Goal: Book appointment/travel/reservation: Book appointment/travel/reservation

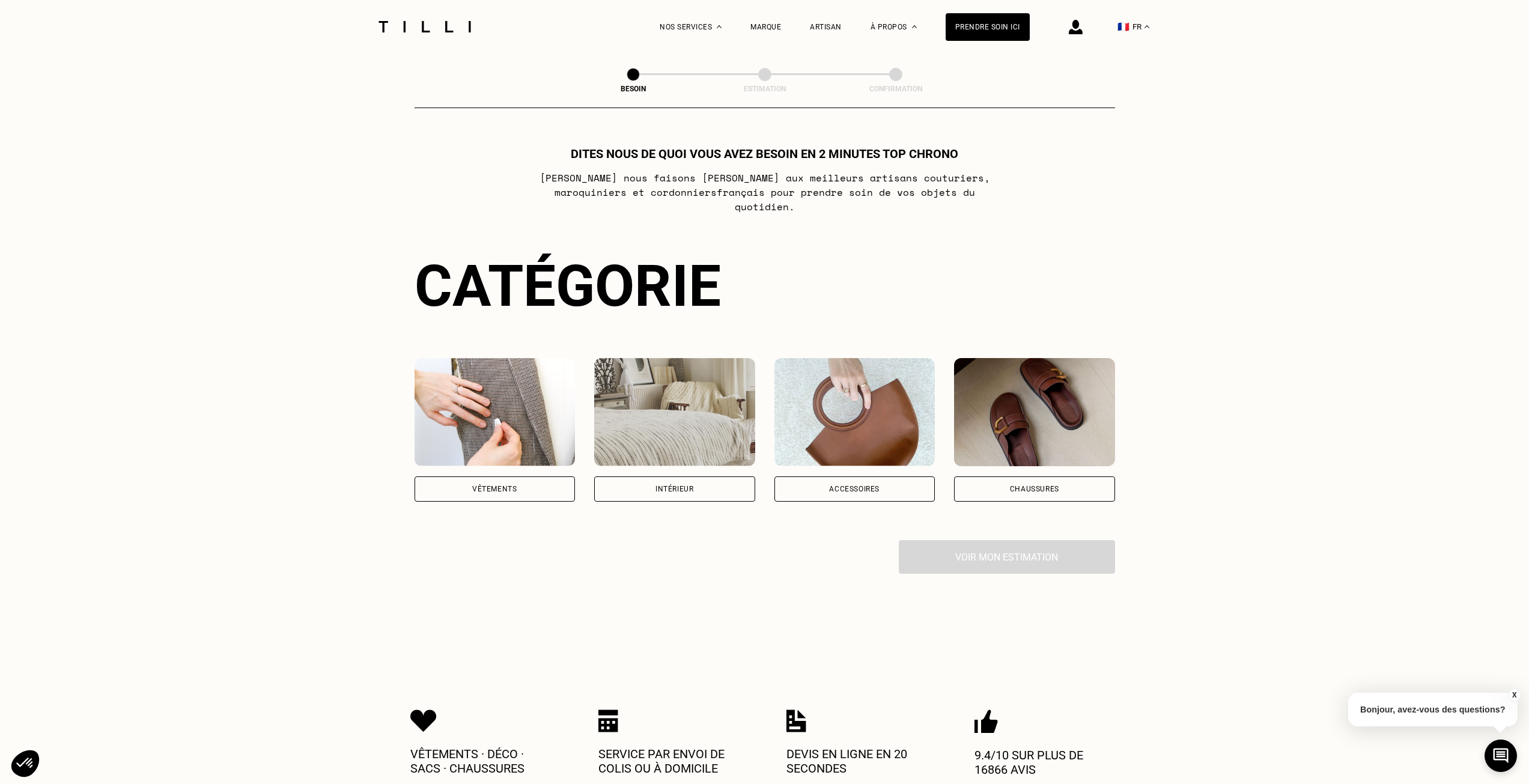
click at [528, 476] on div "Vêtements" at bounding box center [495, 488] width 161 height 25
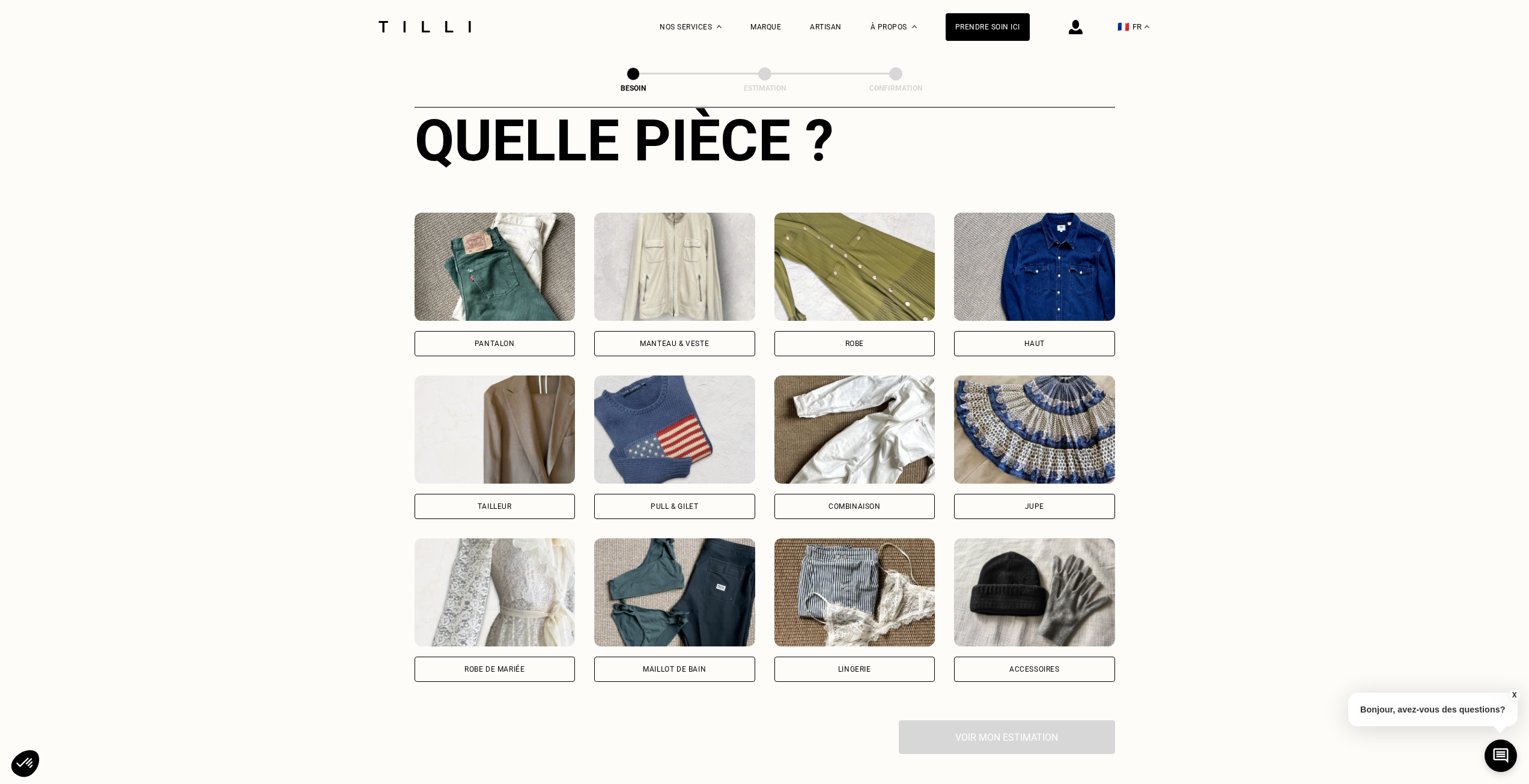
scroll to position [513, 0]
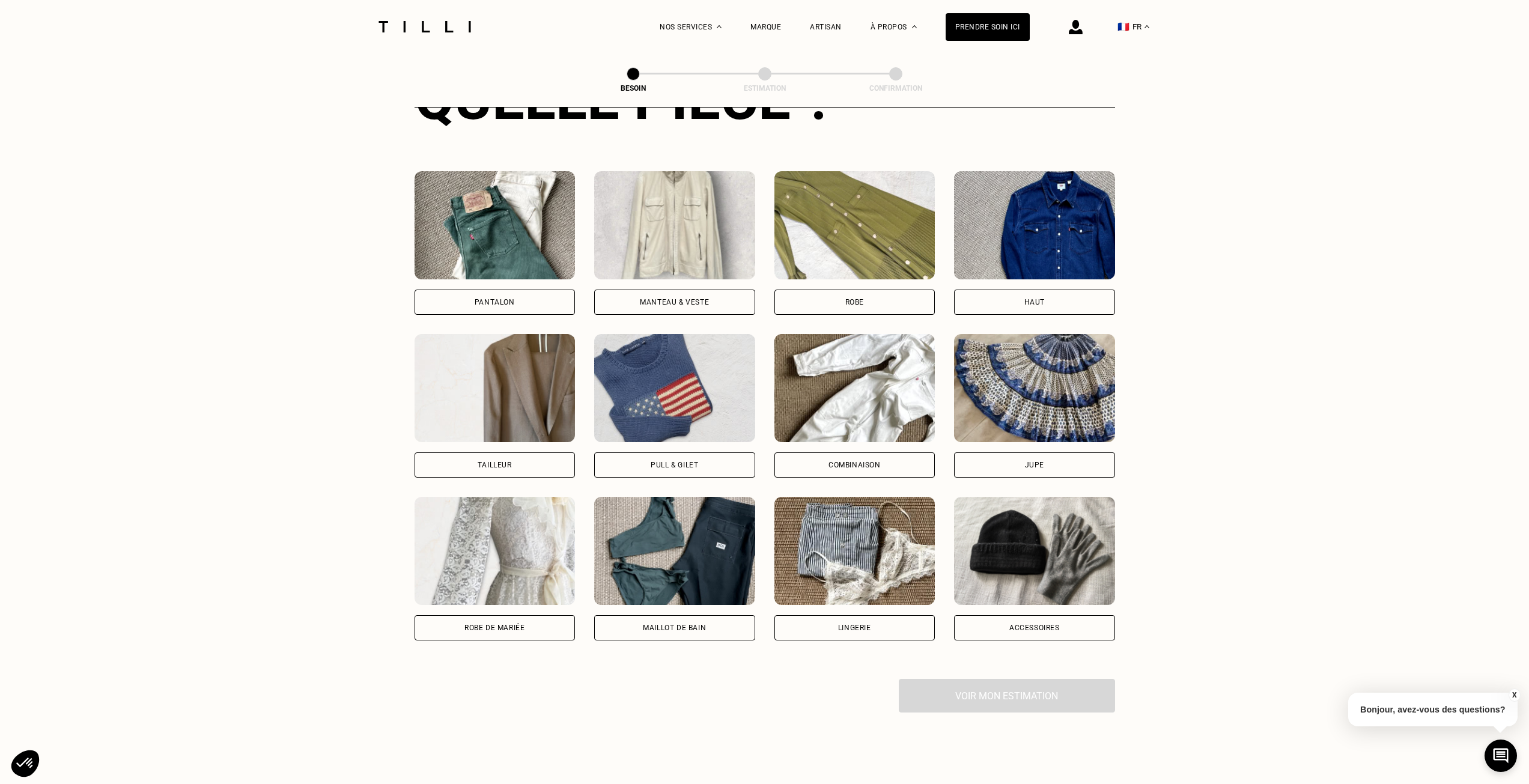
click at [506, 461] on div "Tailleur" at bounding box center [494, 464] width 34 height 7
select select "FR"
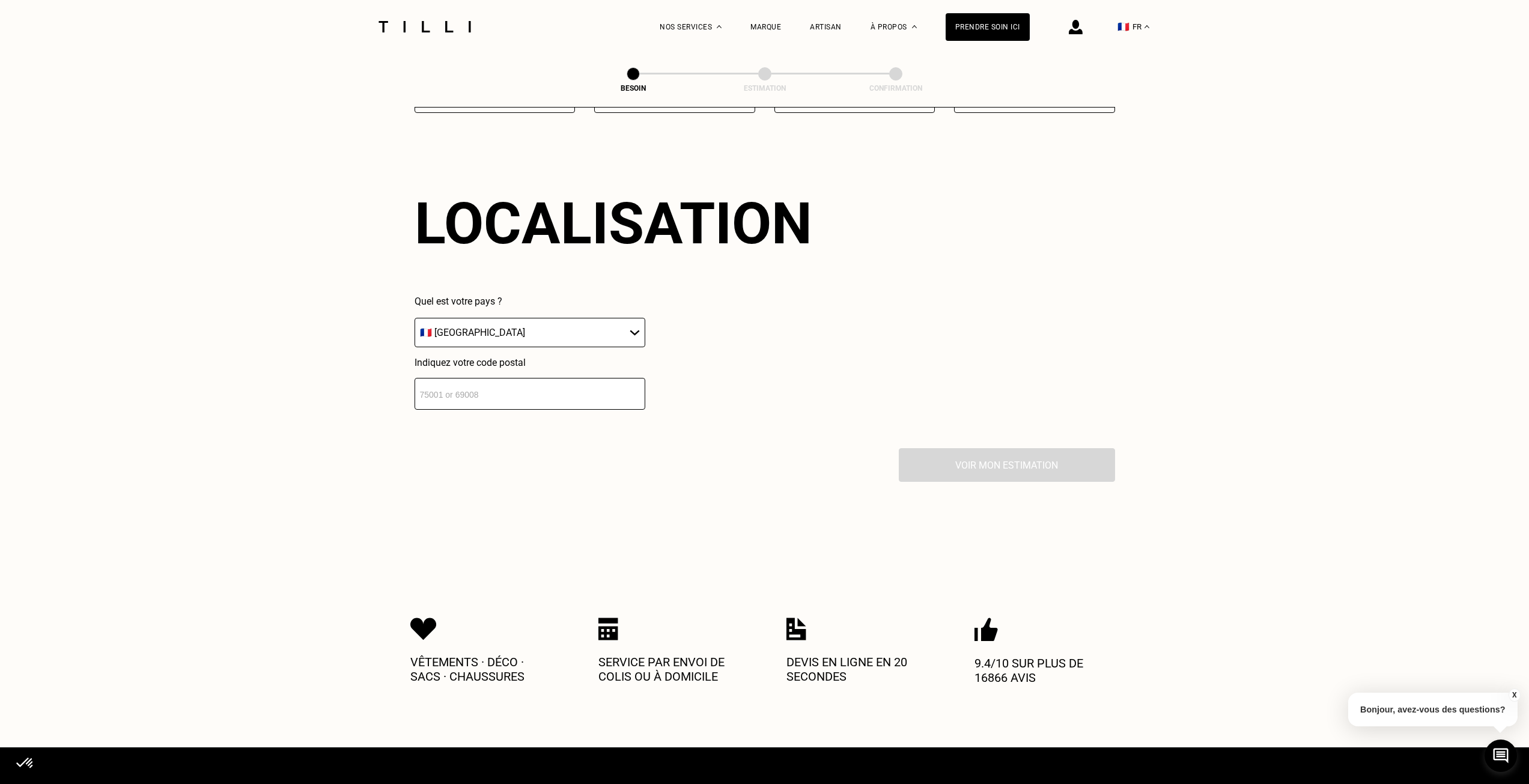
scroll to position [1046, 0]
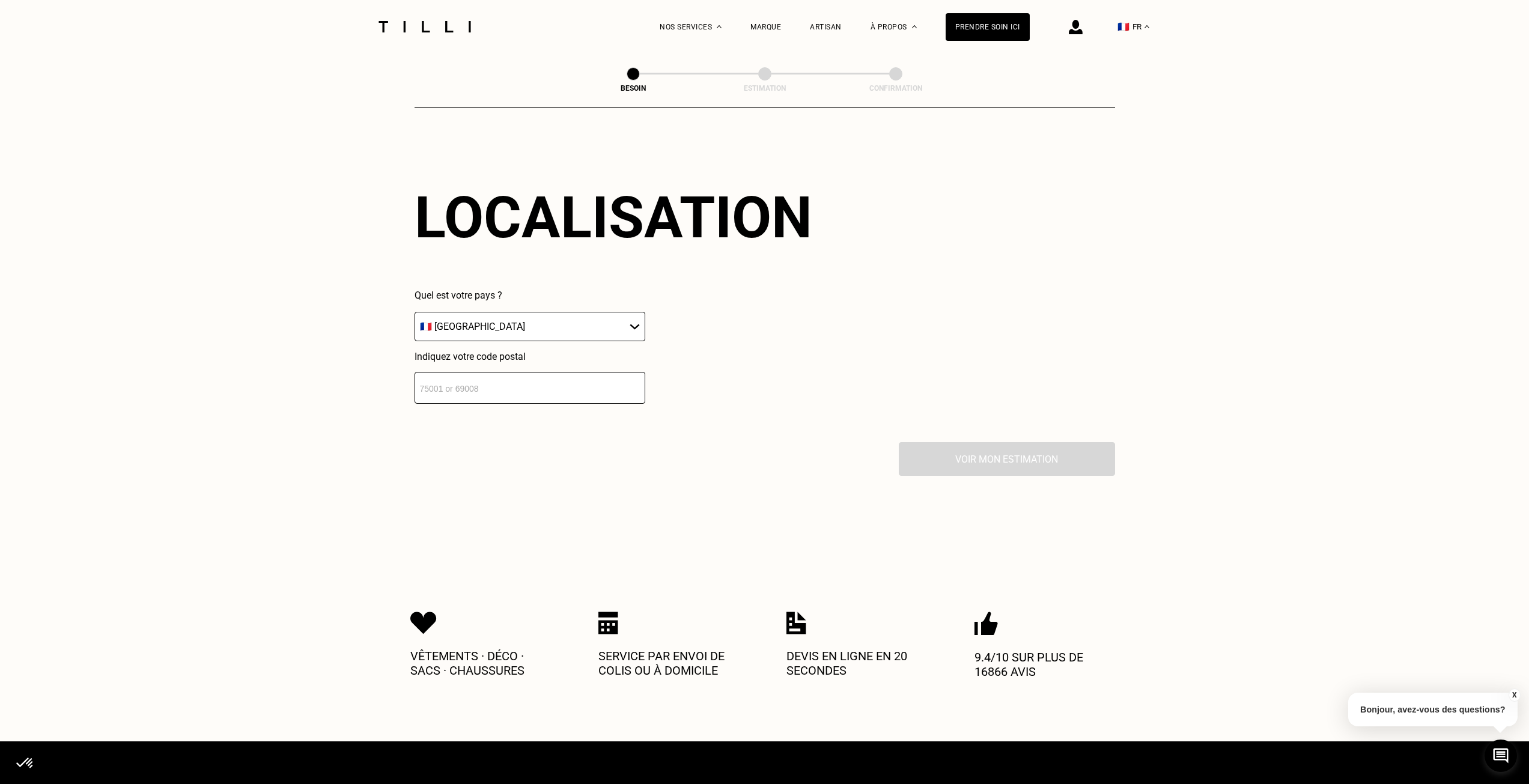
click at [514, 388] on input "number" at bounding box center [530, 388] width 230 height 32
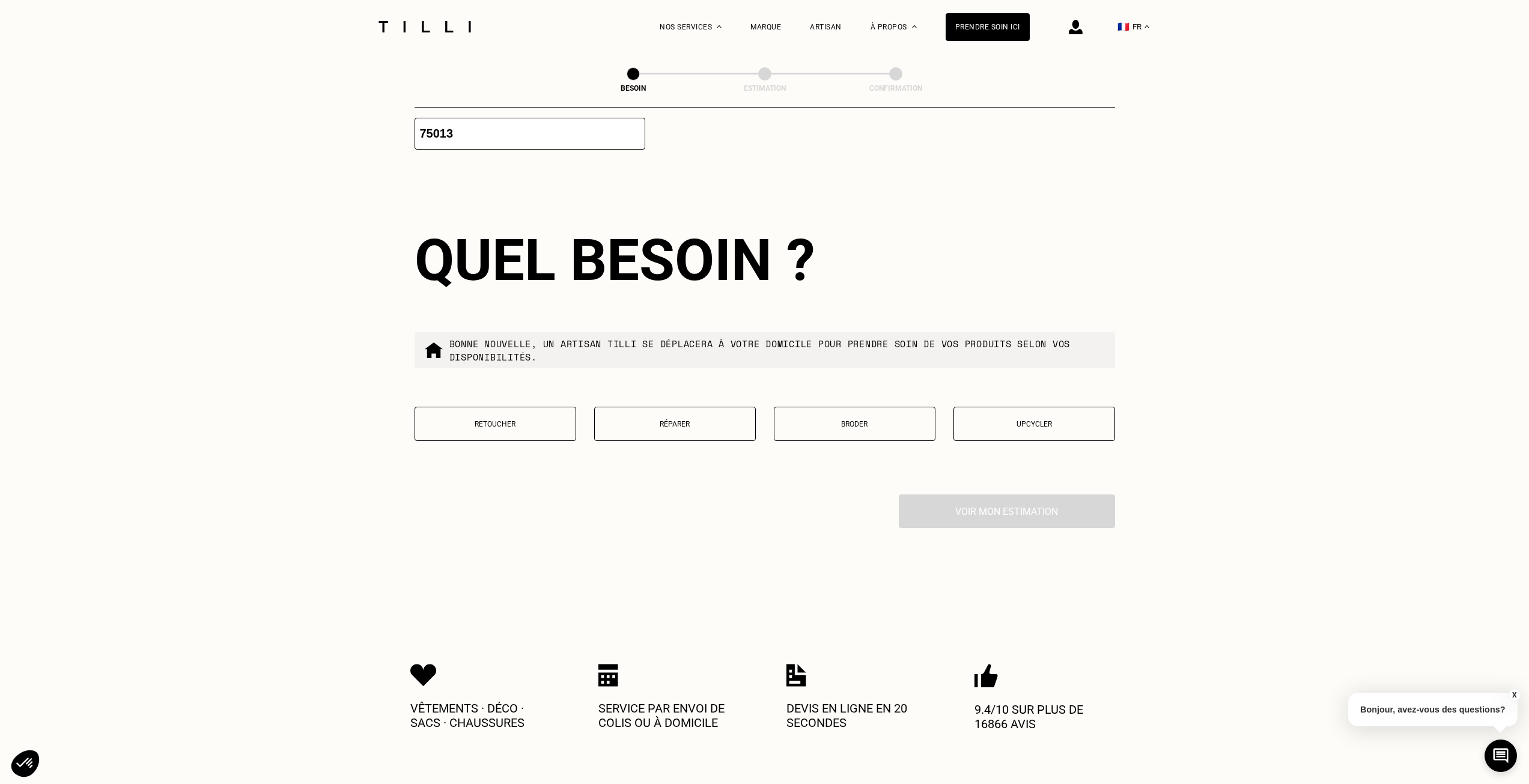
scroll to position [1345, 0]
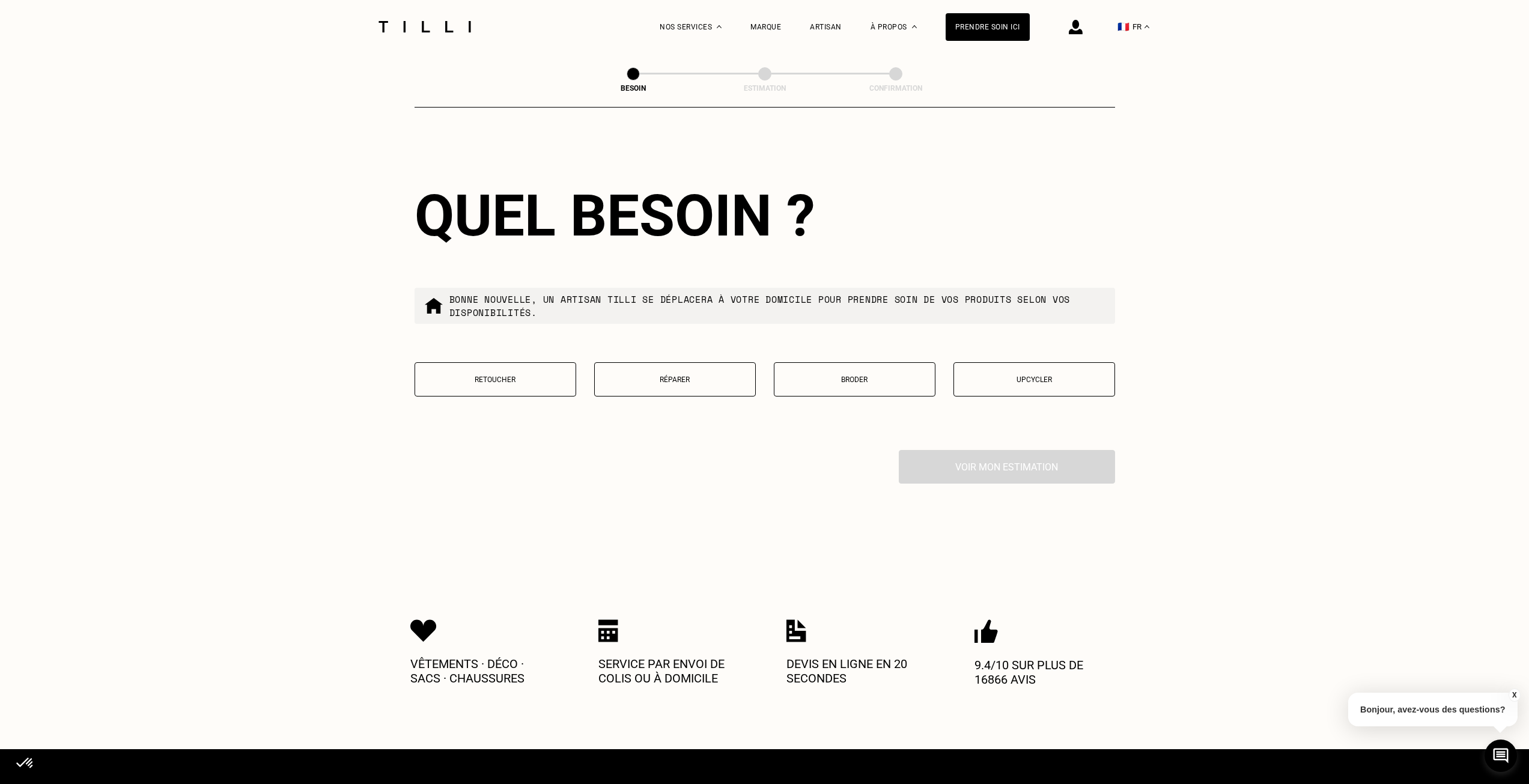
type input "75013"
click at [498, 375] on p "Retoucher" at bounding box center [495, 379] width 148 height 8
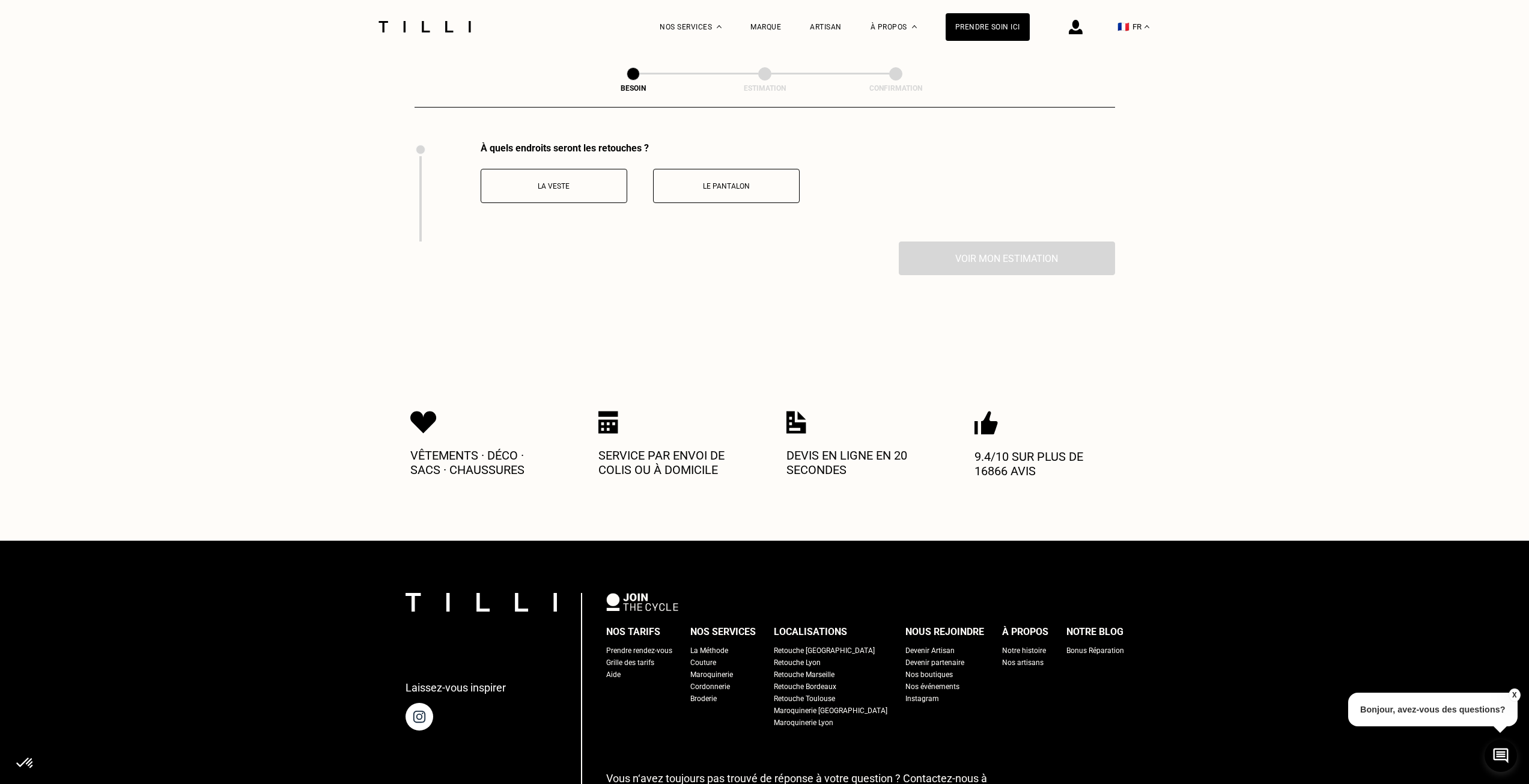
scroll to position [1653, 0]
click at [610, 182] on p "La veste" at bounding box center [554, 185] width 134 height 8
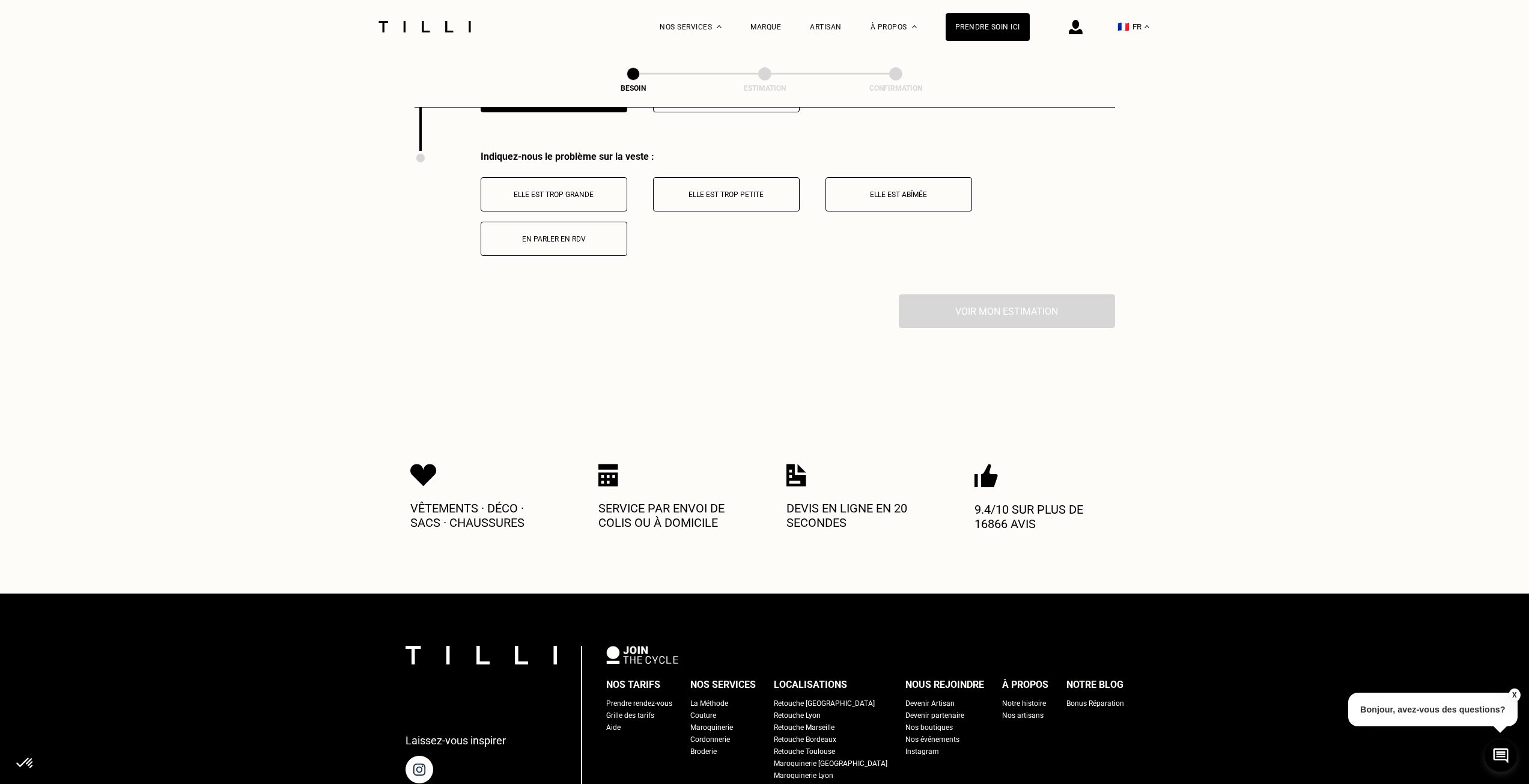
click at [725, 180] on div "Indiquez-nous le problème sur la veste : Elle est trop grande Elle est trop pet…" at bounding box center [798, 203] width 635 height 105
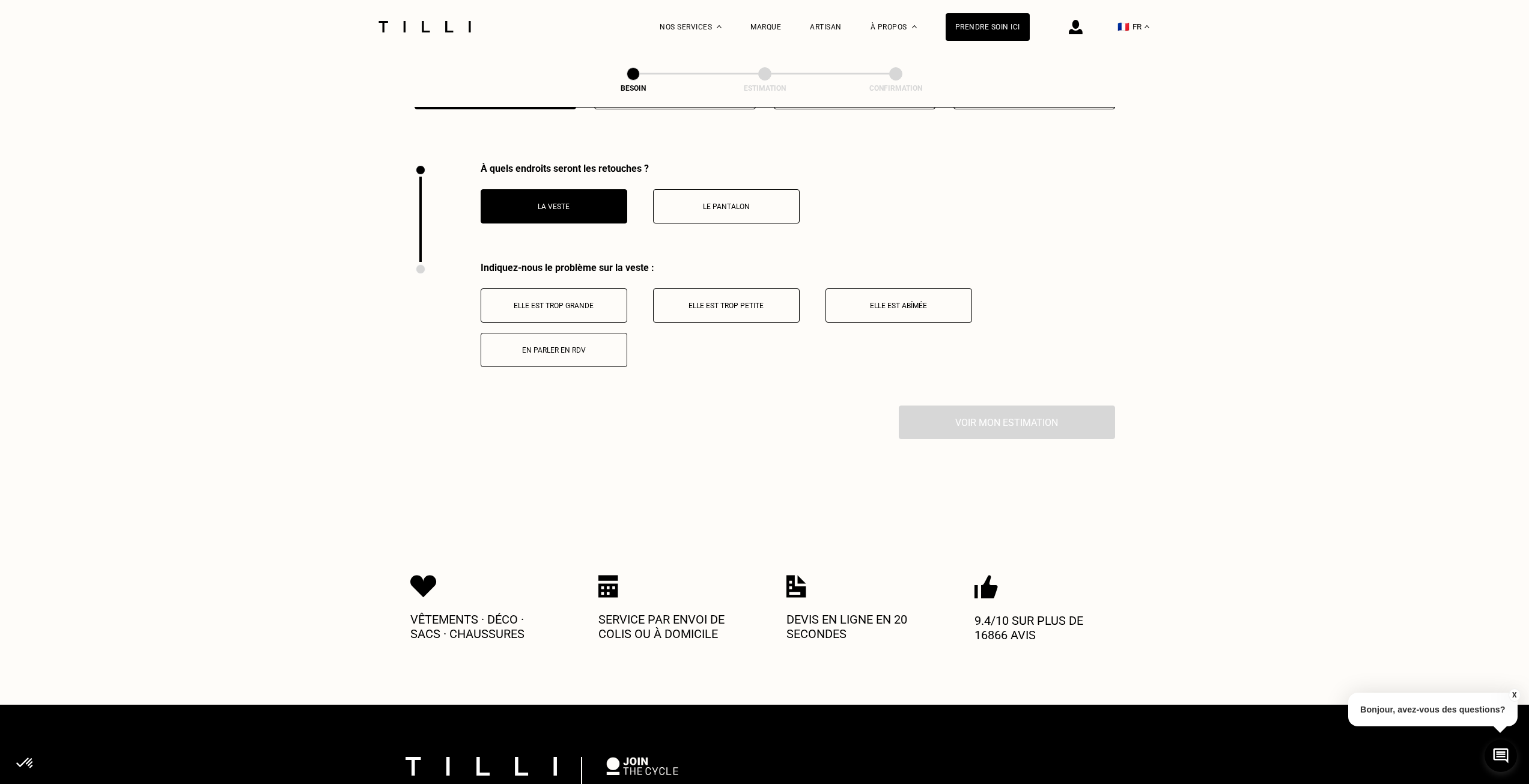
click at [724, 209] on button "Le pantalon" at bounding box center [727, 206] width 146 height 34
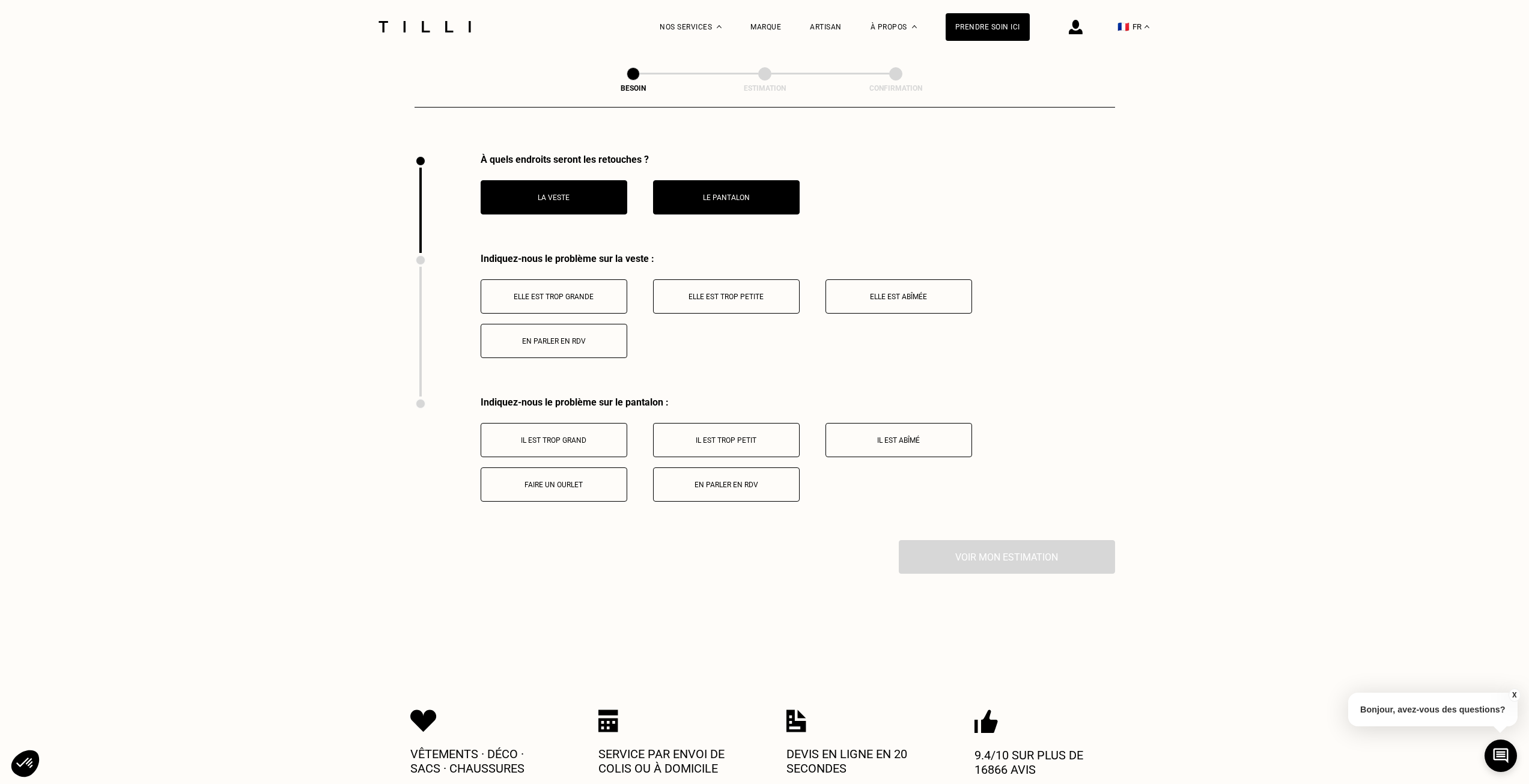
scroll to position [1632, 0]
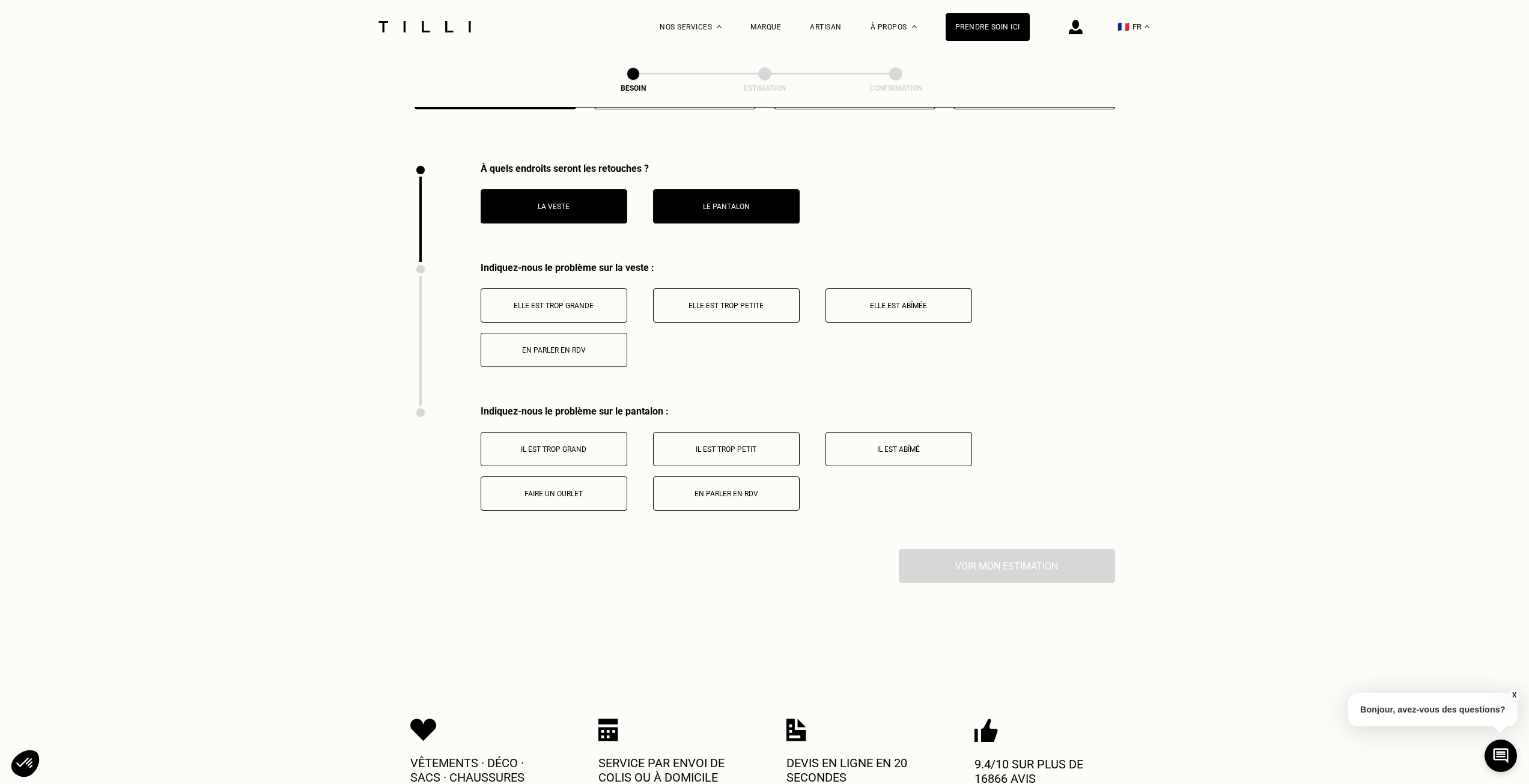
click at [580, 302] on p "Elle est trop grande" at bounding box center [554, 305] width 134 height 8
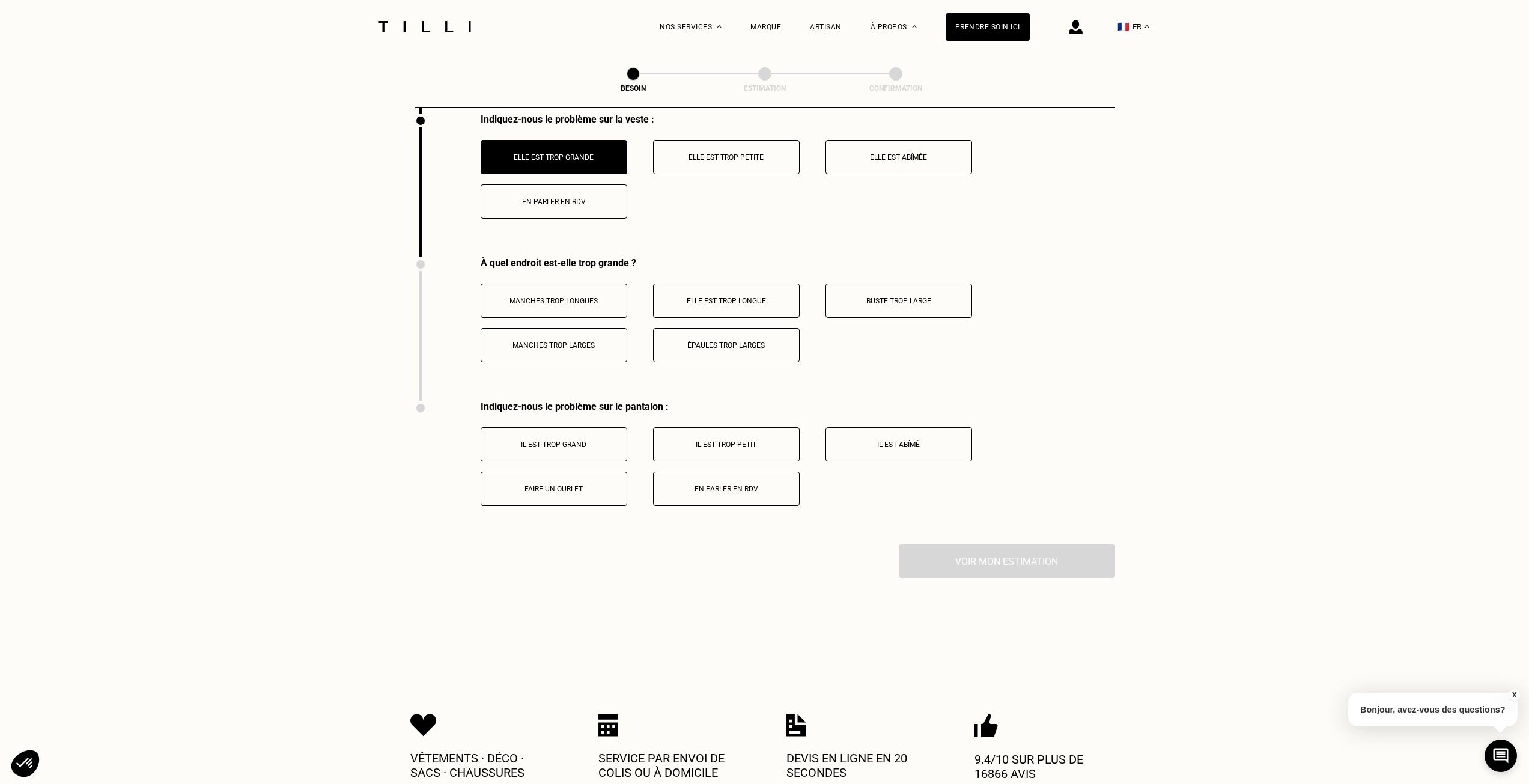
scroll to position [1775, 0]
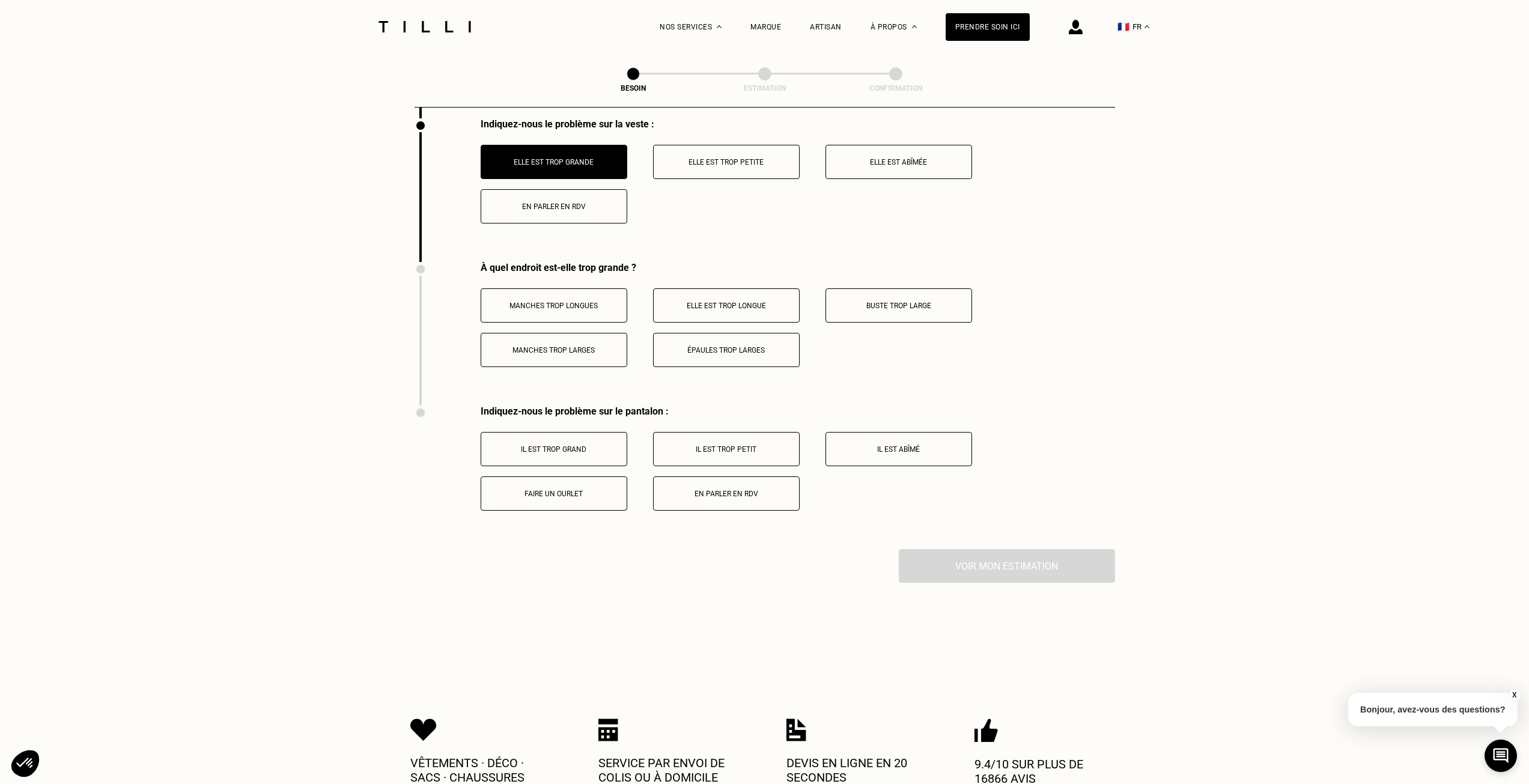
click at [586, 302] on p "Manches trop longues" at bounding box center [554, 305] width 134 height 8
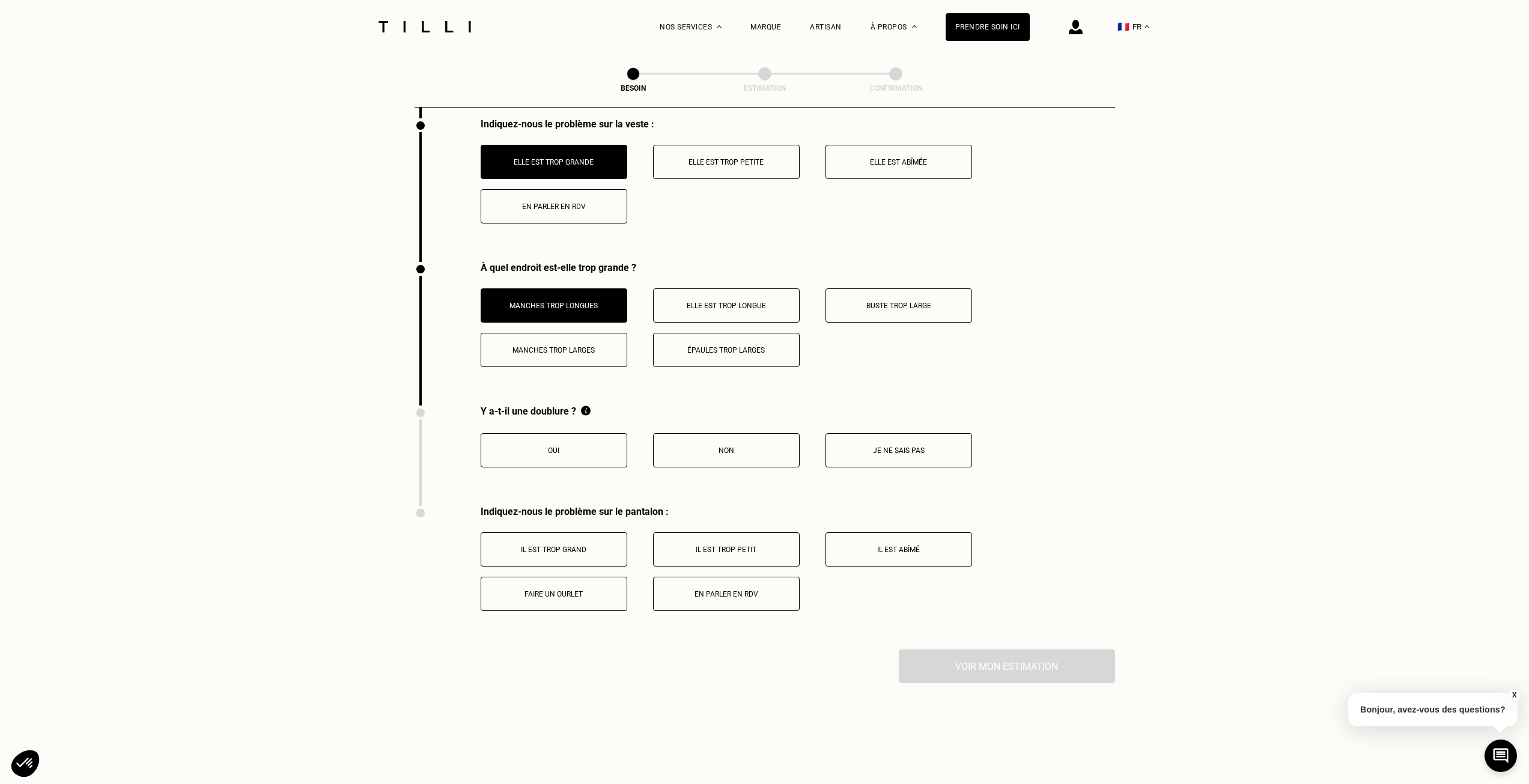
click at [714, 302] on p "Elle est trop longue" at bounding box center [727, 305] width 134 height 8
click at [877, 302] on p "Buste trop large" at bounding box center [899, 305] width 134 height 8
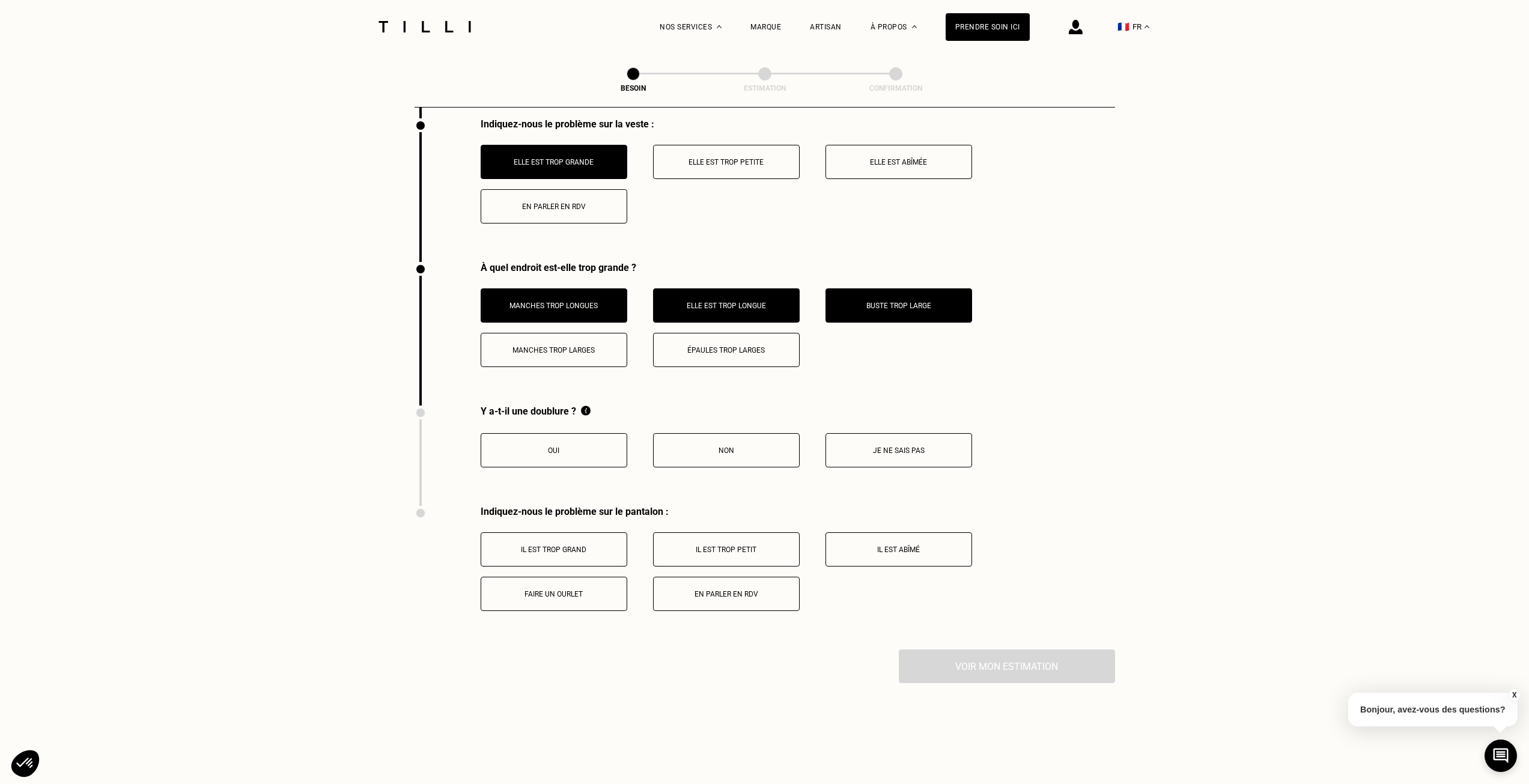
click at [585, 346] on p "Manches trop larges" at bounding box center [554, 350] width 134 height 8
click at [885, 447] on p "Je ne sais pas" at bounding box center [899, 450] width 134 height 8
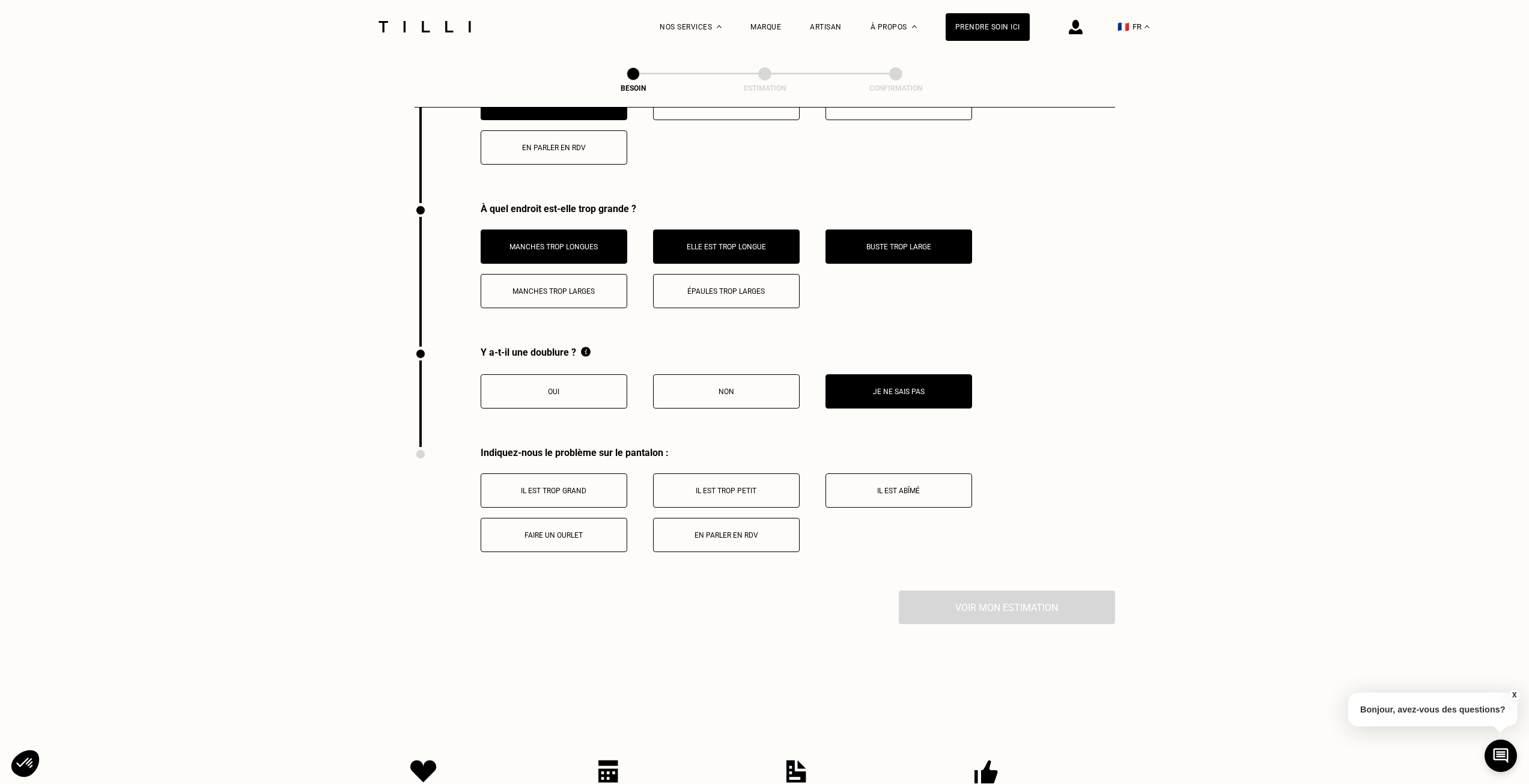
scroll to position [1836, 0]
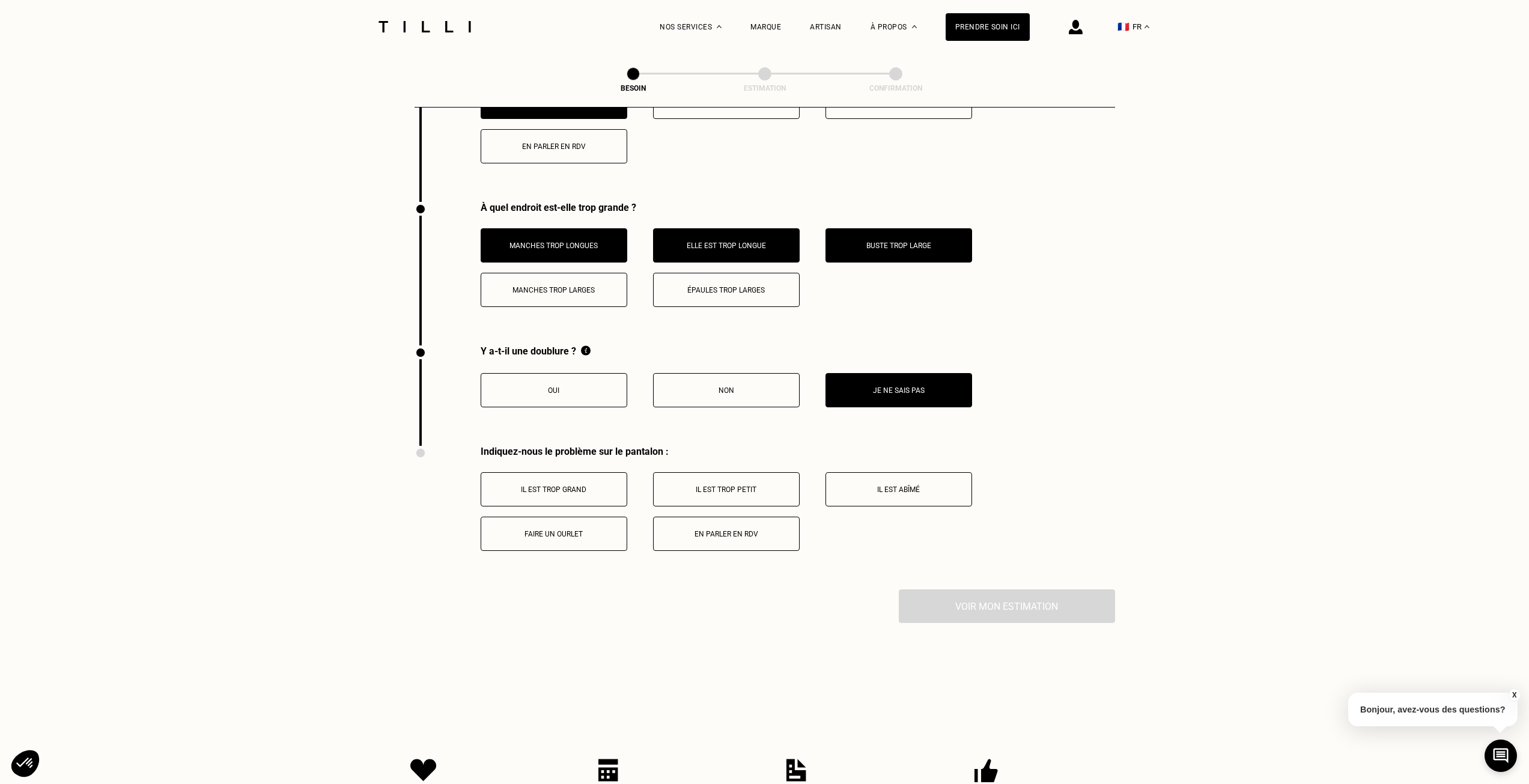
click at [560, 486] on button "Il est trop grand" at bounding box center [554, 489] width 146 height 34
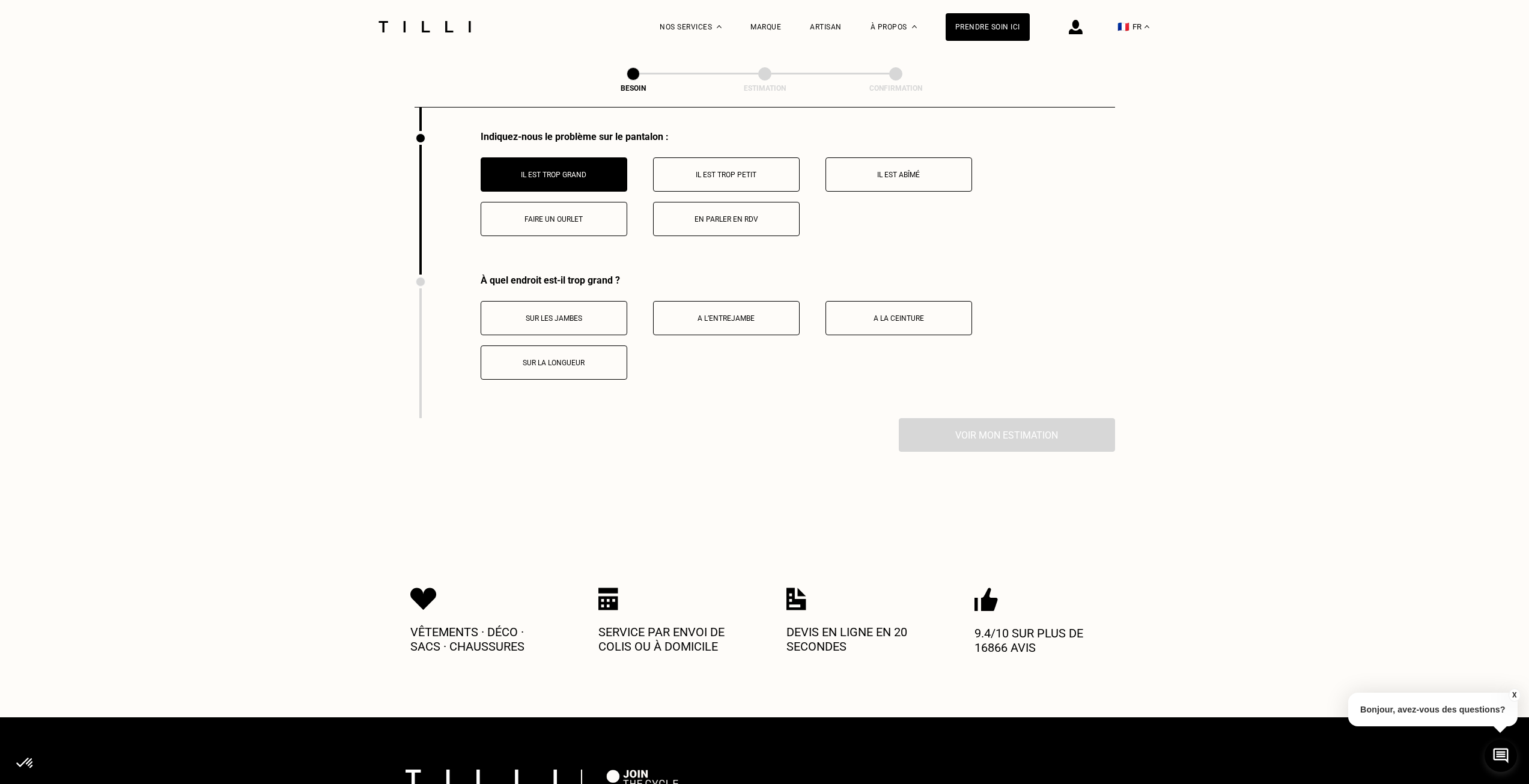
scroll to position [2102, 0]
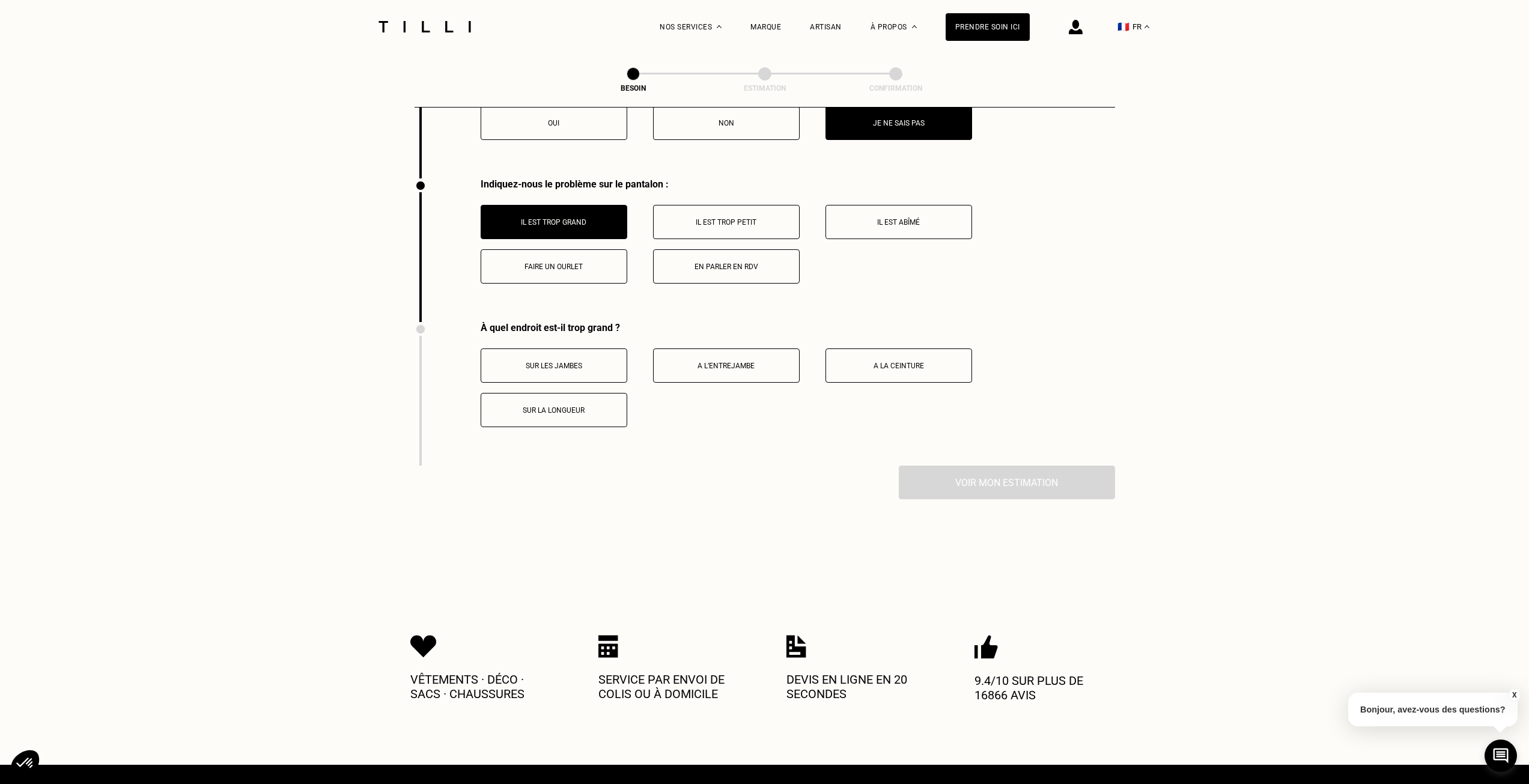
click at [583, 362] on p "Sur les jambes" at bounding box center [554, 366] width 134 height 8
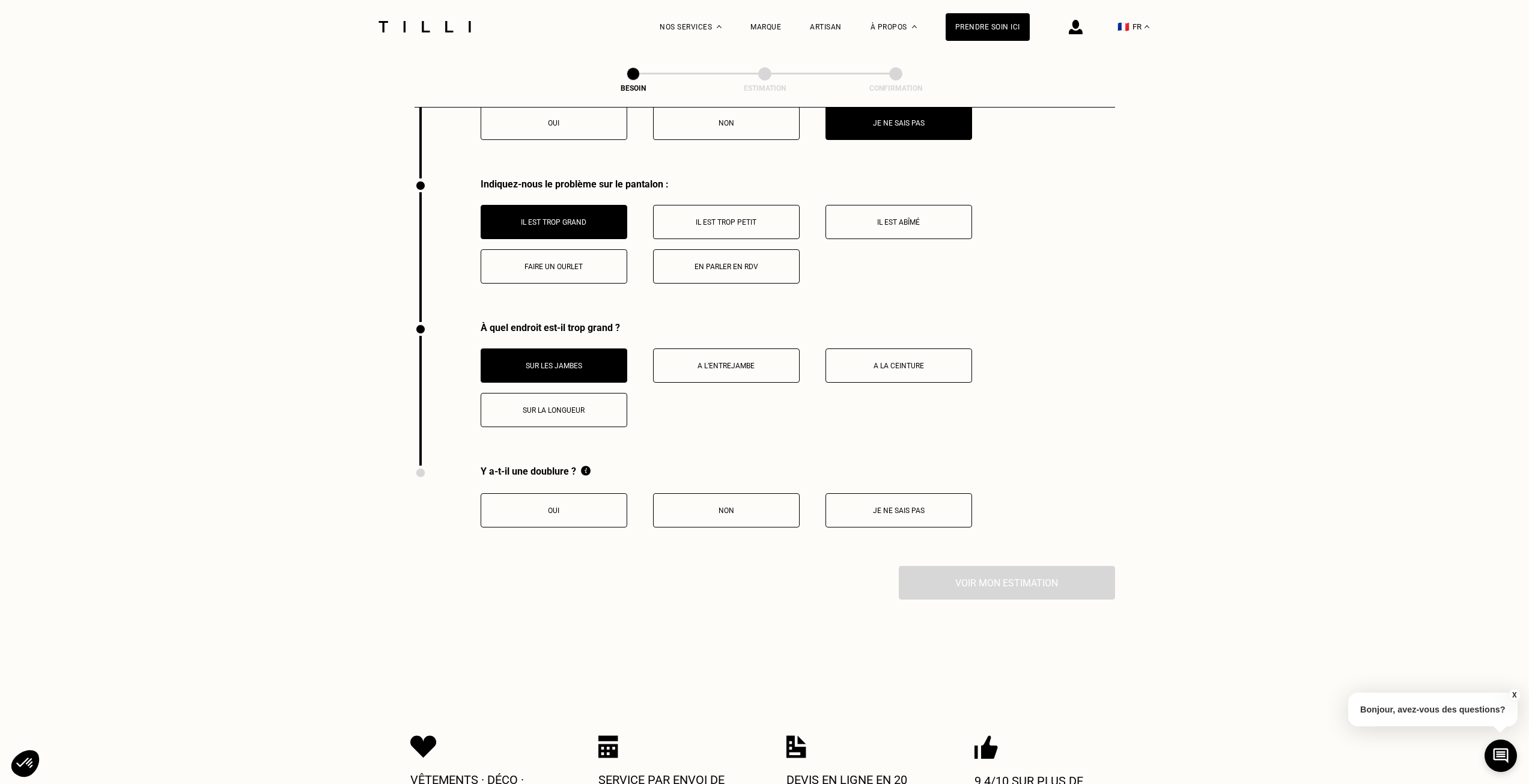
click at [557, 362] on p "Sur les jambes" at bounding box center [554, 366] width 134 height 8
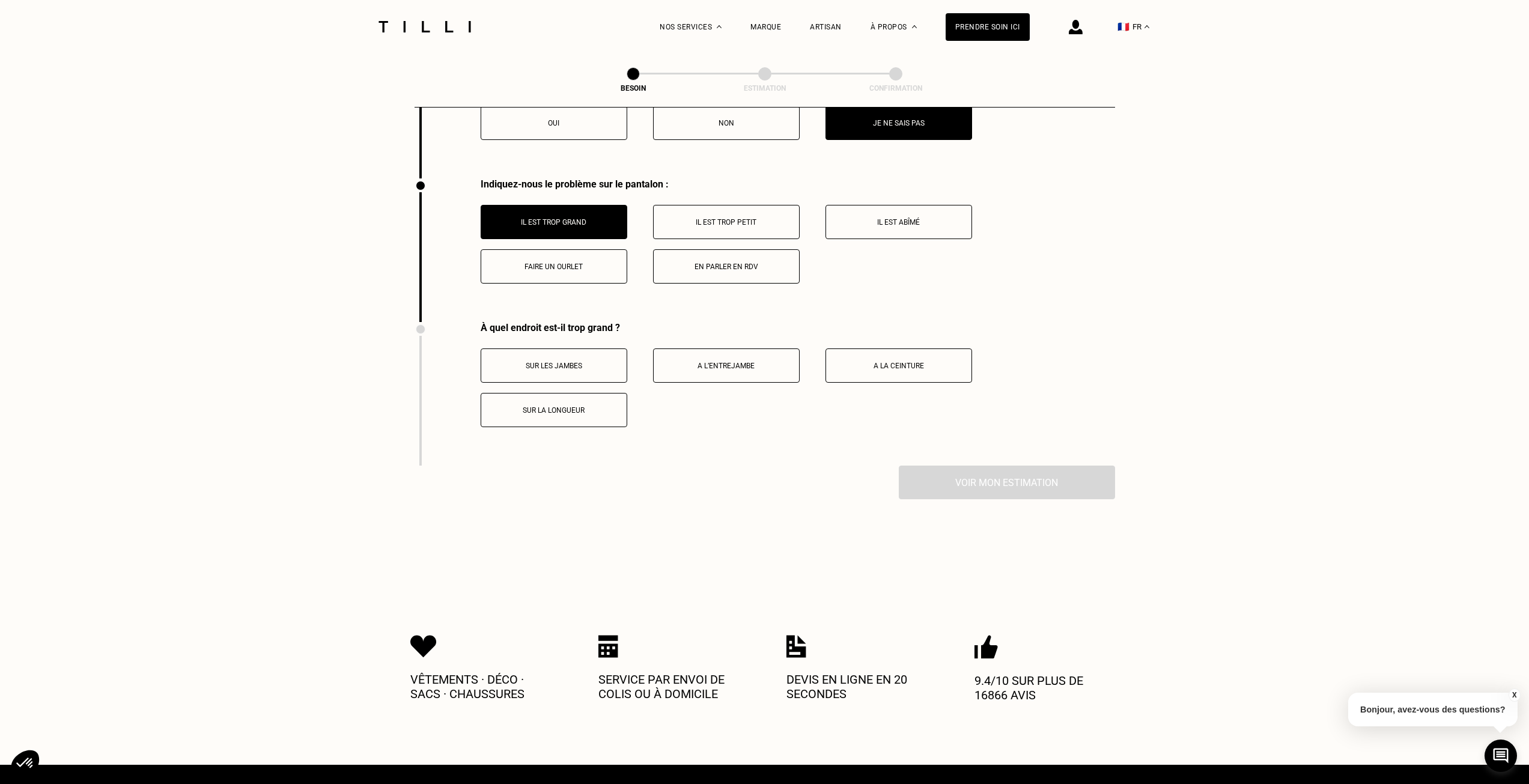
click at [552, 396] on button "Sur la longueur" at bounding box center [554, 409] width 146 height 34
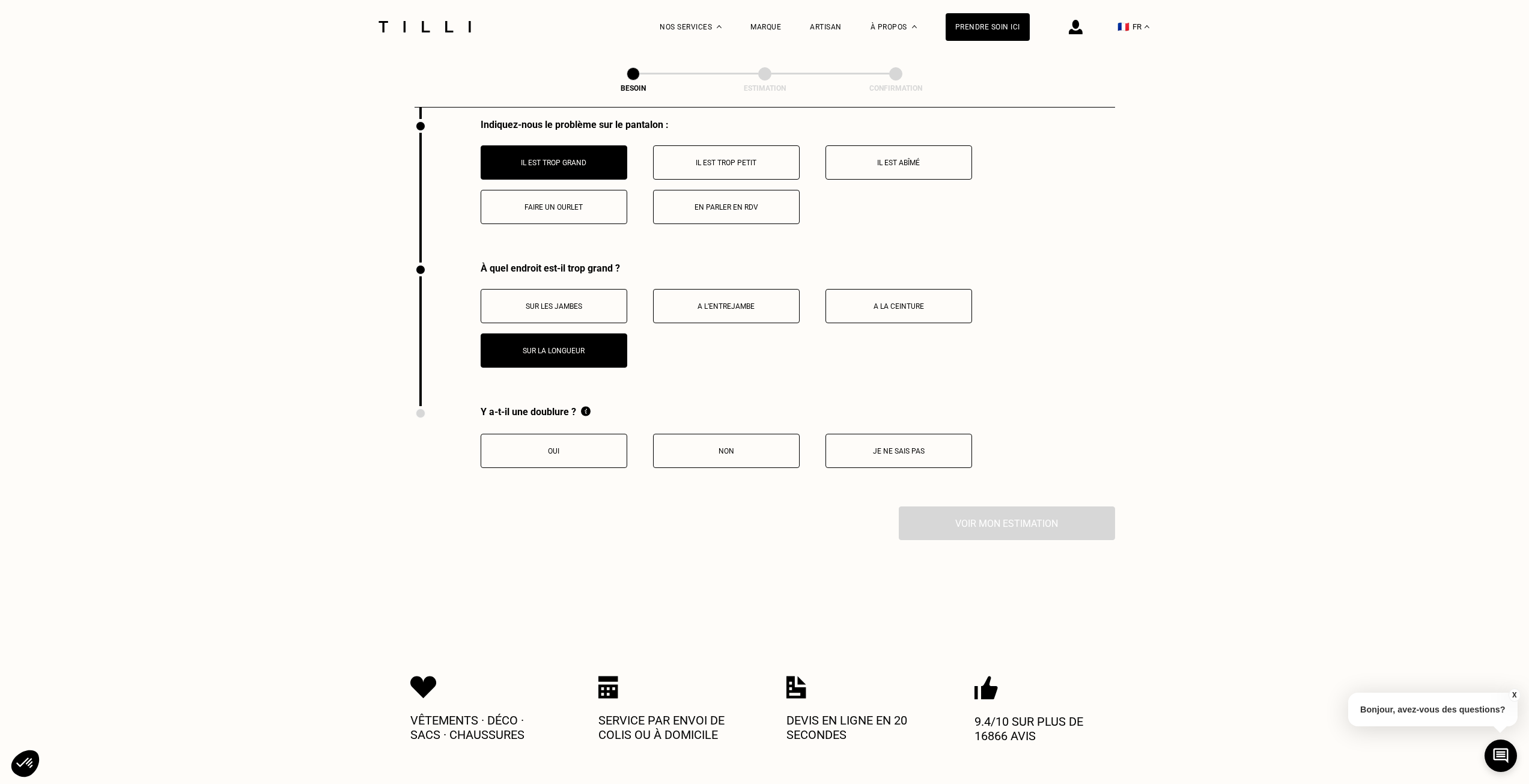
scroll to position [2163, 0]
click at [910, 447] on p "Je ne sais pas" at bounding box center [899, 450] width 134 height 8
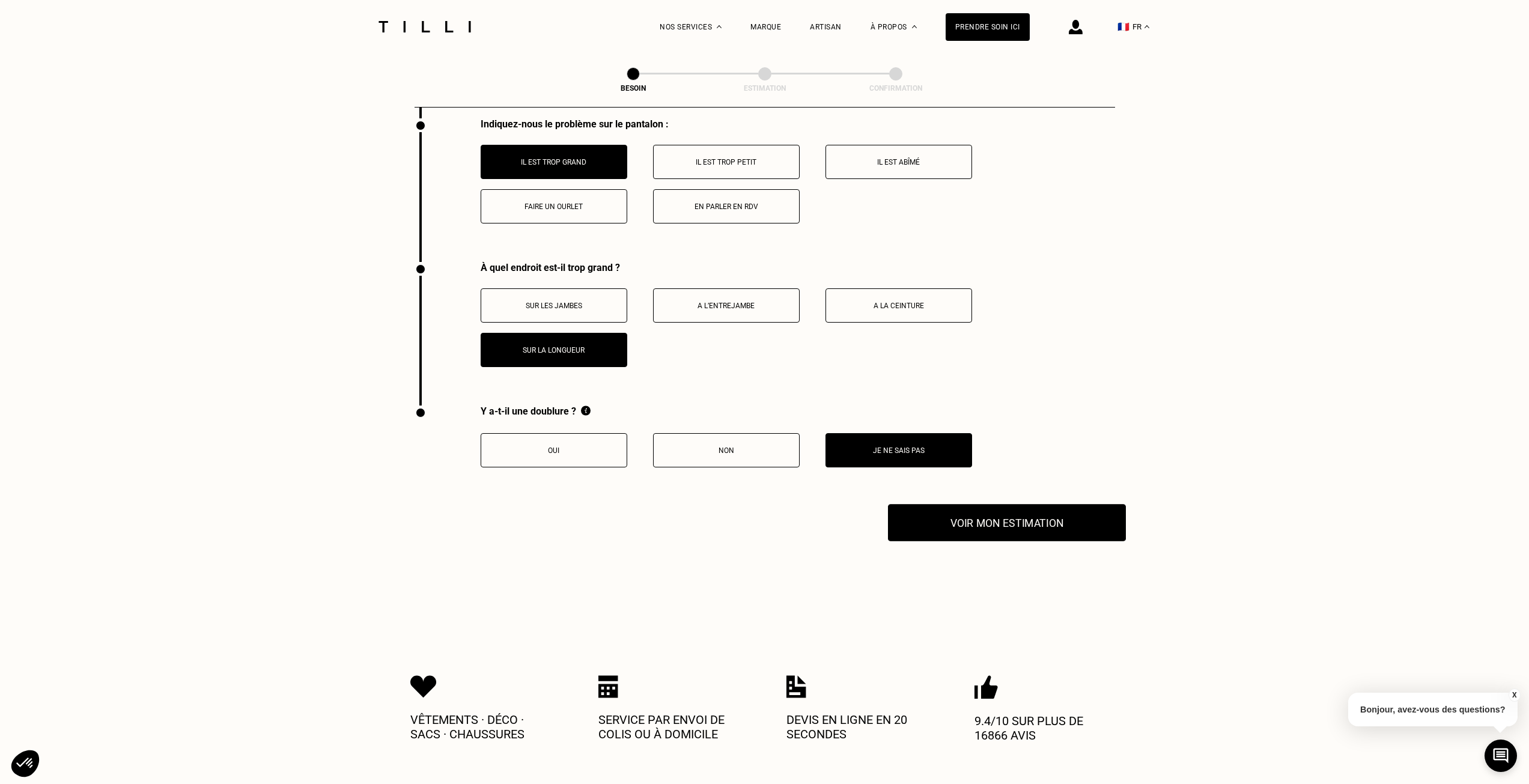
click at [985, 511] on button "Voir mon estimation" at bounding box center [1007, 522] width 238 height 37
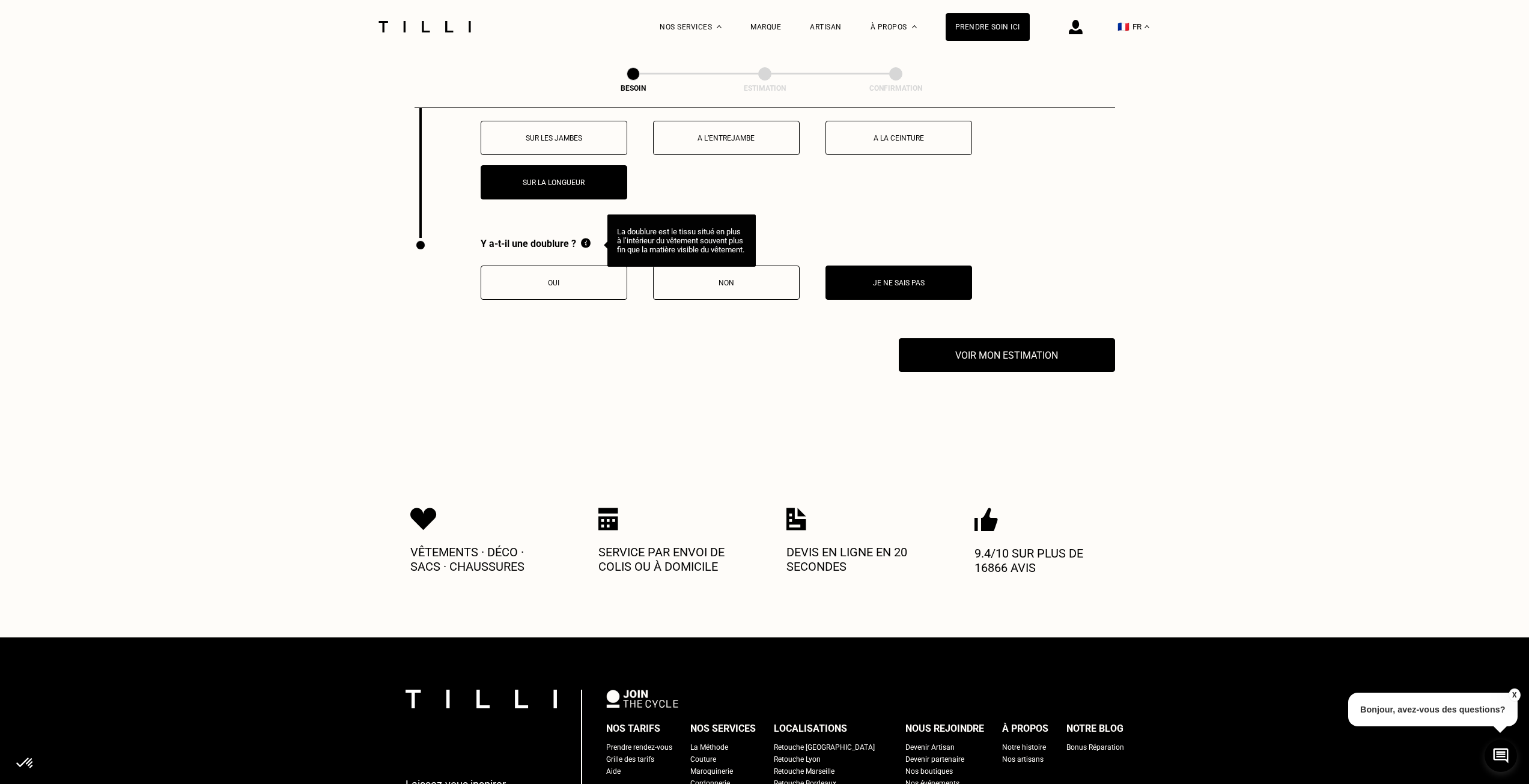
scroll to position [2327, 0]
